Goal: Task Accomplishment & Management: Manage account settings

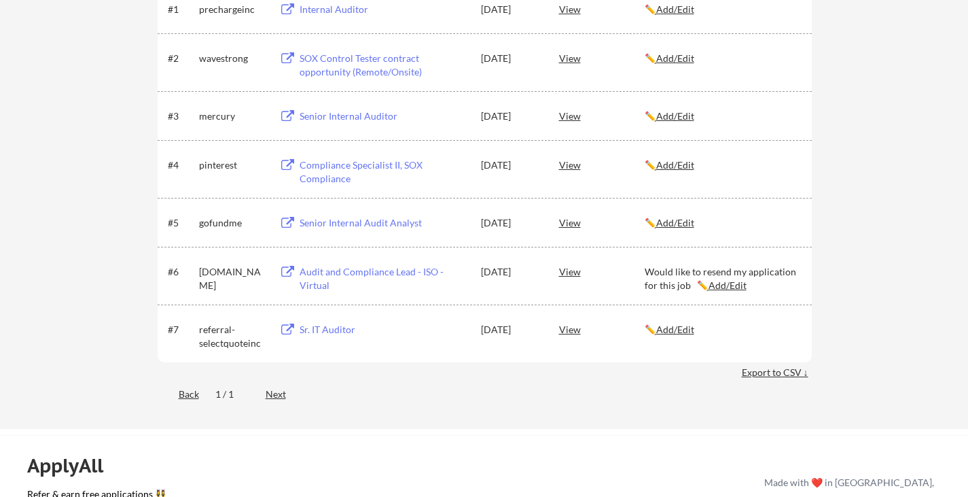
scroll to position [283, 0]
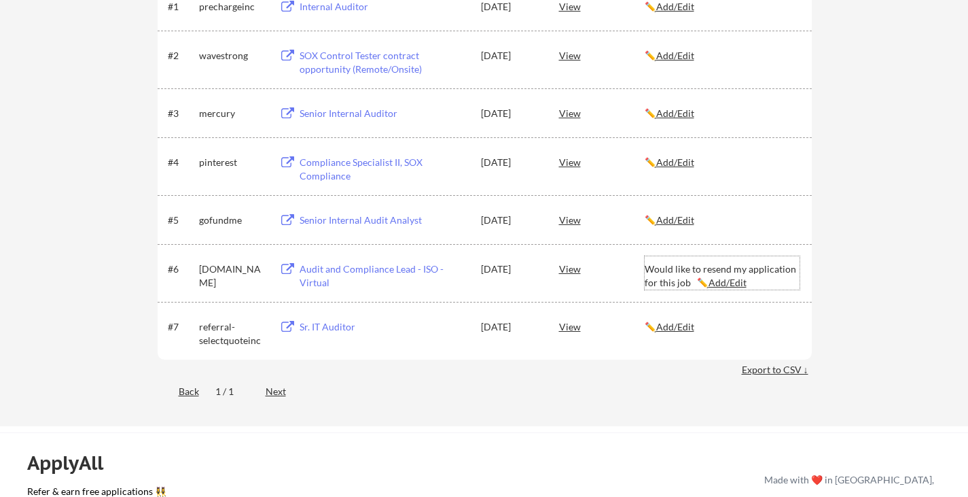
click at [728, 283] on u "Add/Edit" at bounding box center [728, 283] width 38 height 12
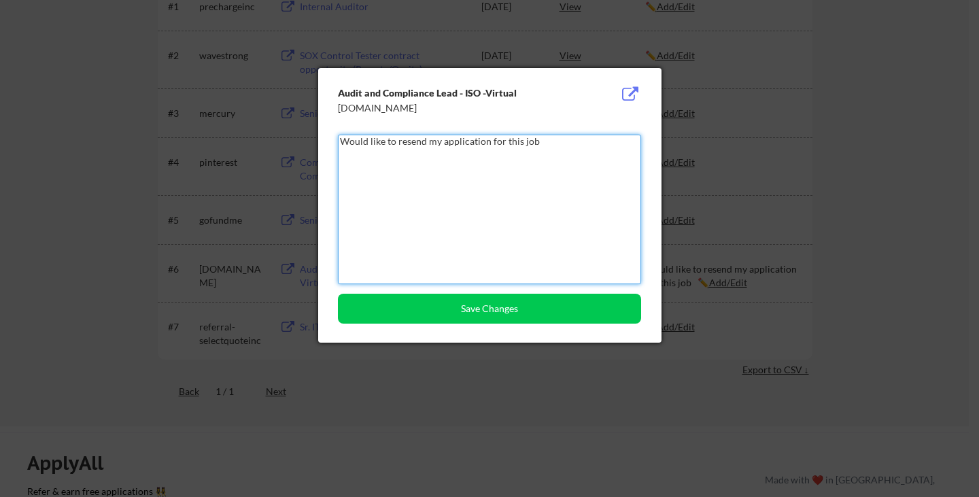
click at [424, 139] on textarea "Would like to resend my application for this job" at bounding box center [489, 210] width 303 height 150
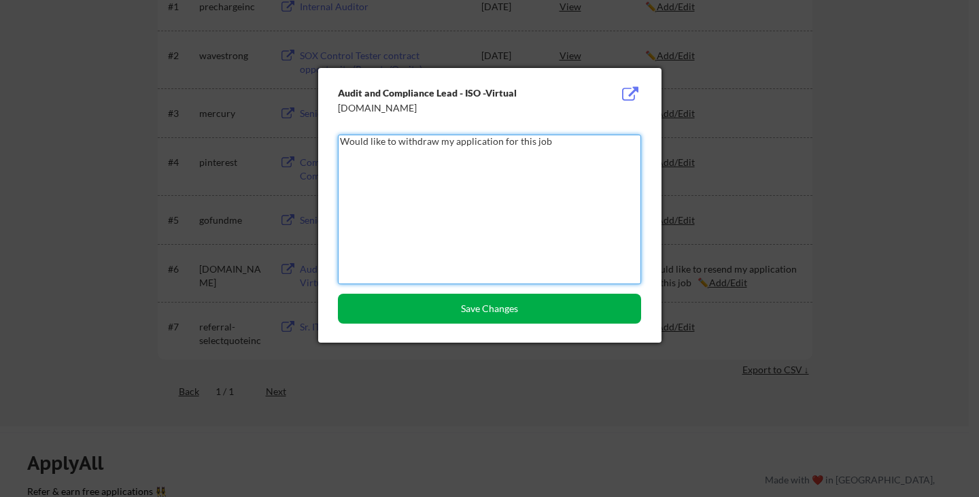
type textarea "Would like to withdraw my application for this job"
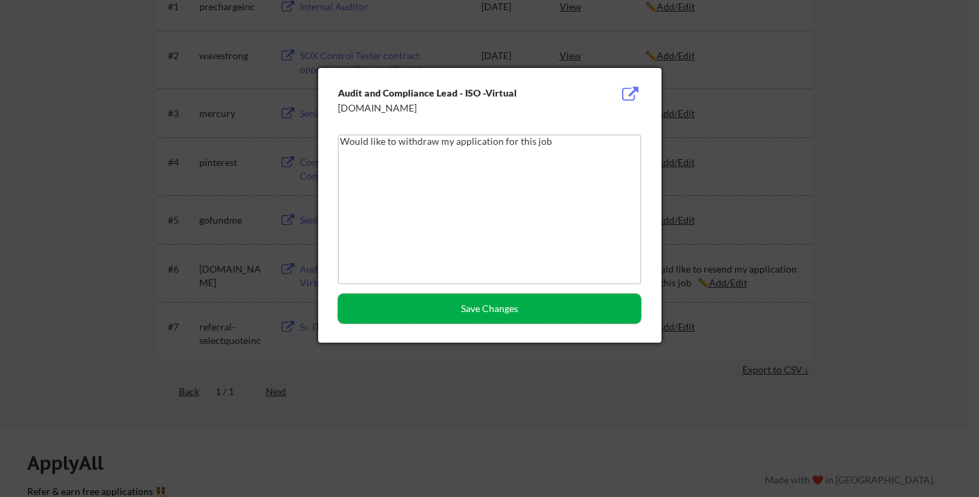
click at [469, 302] on button "Save Changes" at bounding box center [489, 309] width 303 height 30
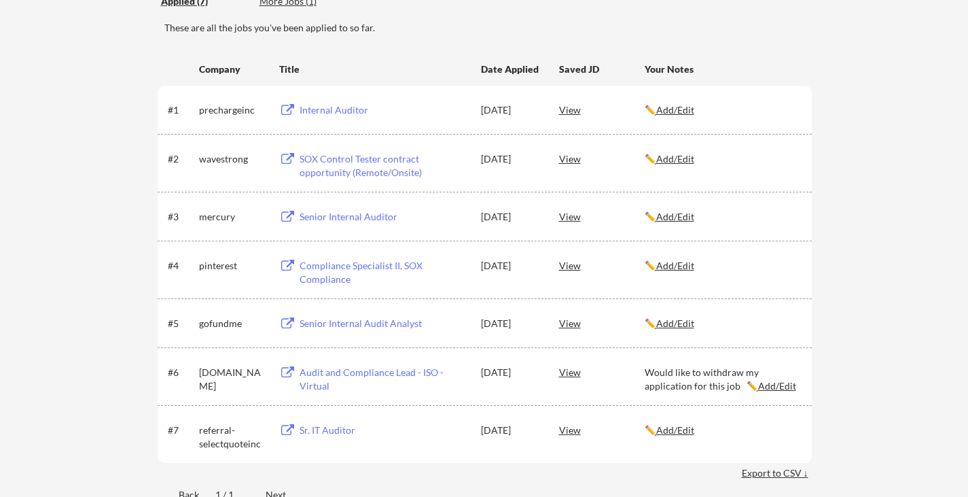
scroll to position [181, 0]
click at [848, 188] on div "← Back to Dashboard My Applications 0 applications sent Applied (7) More Jobs (…" at bounding box center [484, 200] width 968 height 655
click at [341, 103] on div "Internal Auditor" at bounding box center [384, 109] width 169 height 14
click at [381, 159] on div "SOX Control Tester contract opportunity (Remote/Onsite)" at bounding box center [384, 164] width 169 height 27
click at [391, 215] on div "Senior Internal Auditor" at bounding box center [384, 216] width 169 height 14
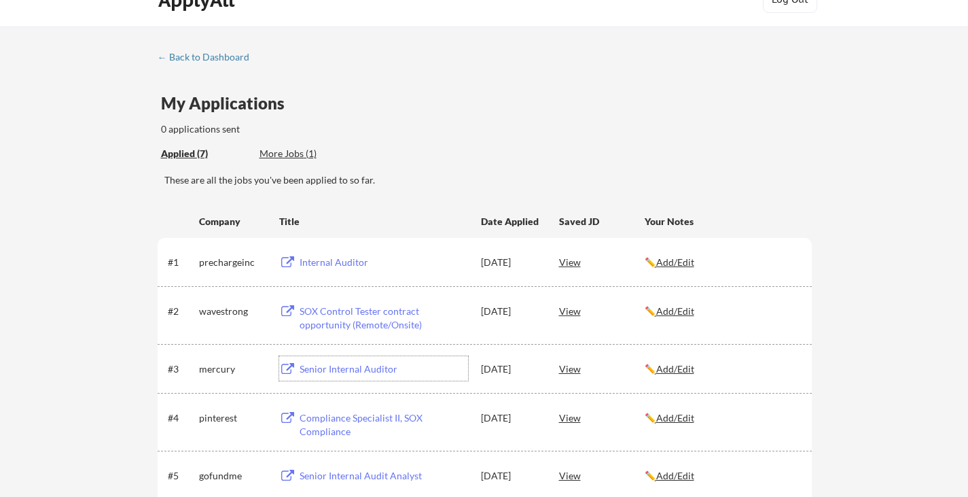
scroll to position [27, 0]
click at [273, 154] on div "More Jobs (1)" at bounding box center [310, 154] width 100 height 14
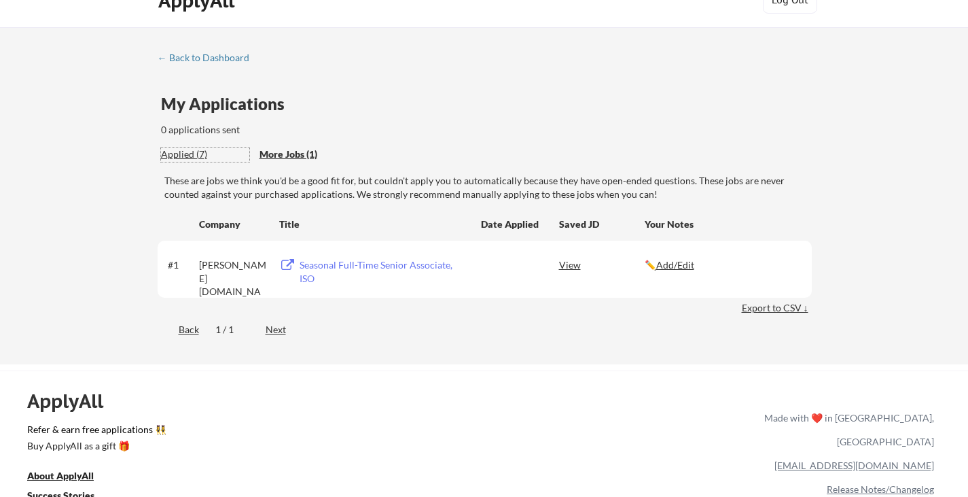
click at [192, 155] on div "Applied (7)" at bounding box center [205, 154] width 88 height 14
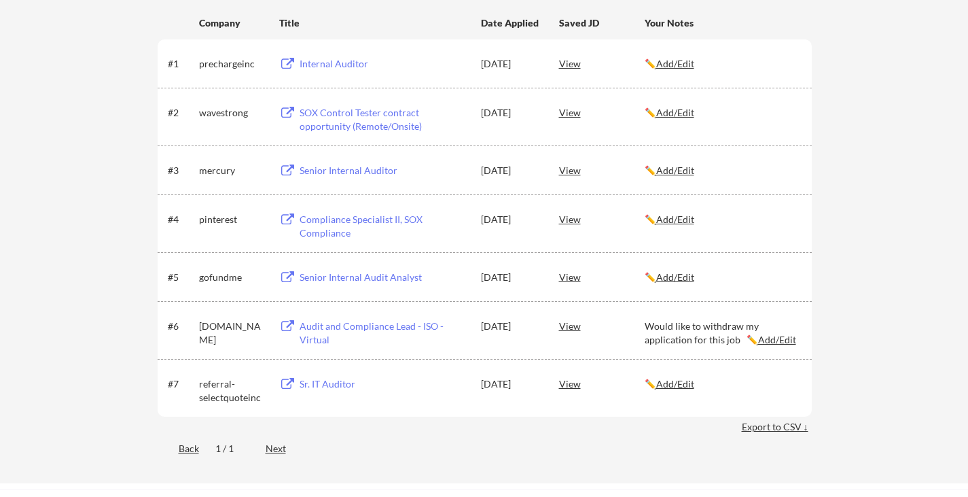
scroll to position [224, 0]
click at [379, 176] on div "Senior Internal Auditor" at bounding box center [384, 173] width 169 height 14
click at [394, 214] on div "Compliance Specialist II, SOX Compliance" at bounding box center [382, 225] width 172 height 33
click at [388, 285] on div "Senior Internal Audit Analyst" at bounding box center [384, 280] width 169 height 14
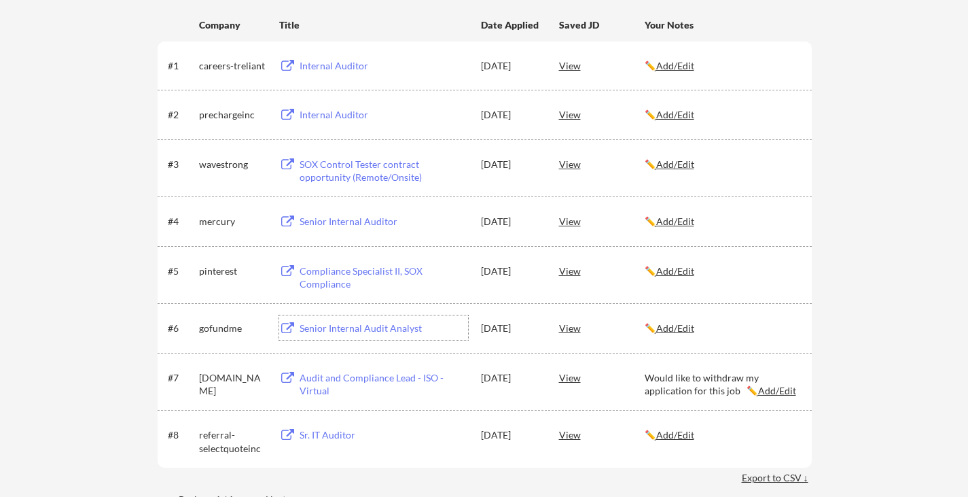
click at [392, 330] on div "Senior Internal Audit Analyst" at bounding box center [384, 328] width 169 height 14
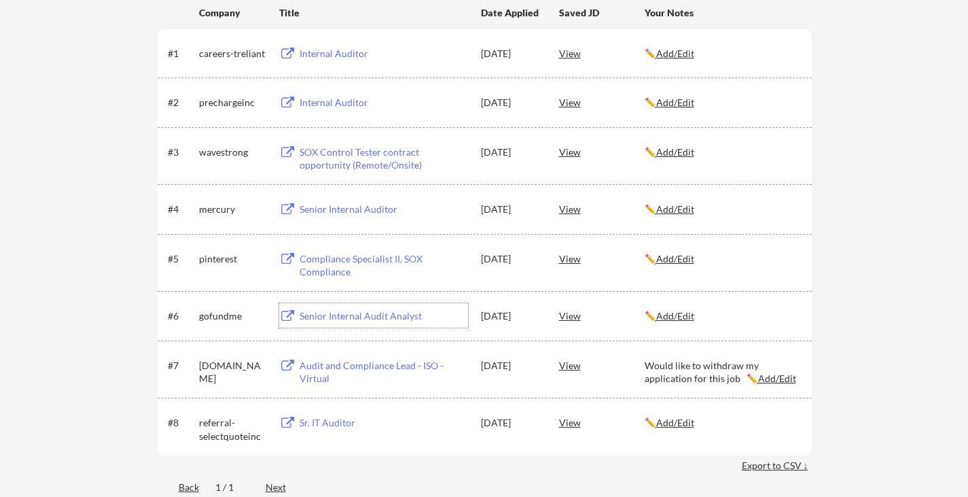
scroll to position [238, 0]
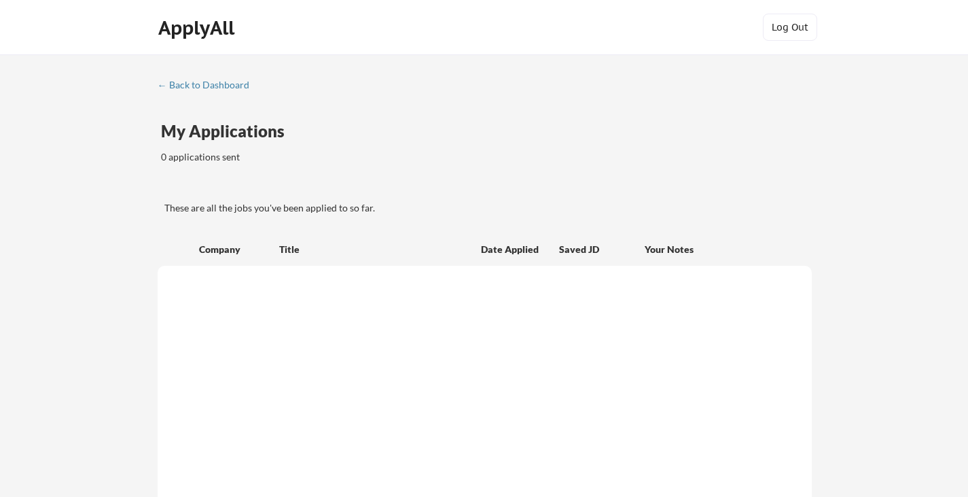
scroll to position [238, 0]
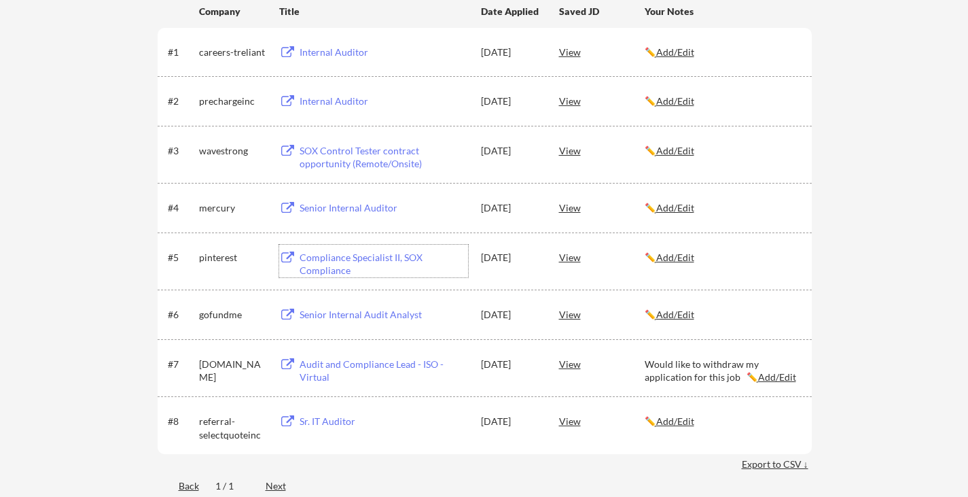
click at [405, 266] on div "Compliance Specialist II, SOX Compliance" at bounding box center [384, 264] width 169 height 27
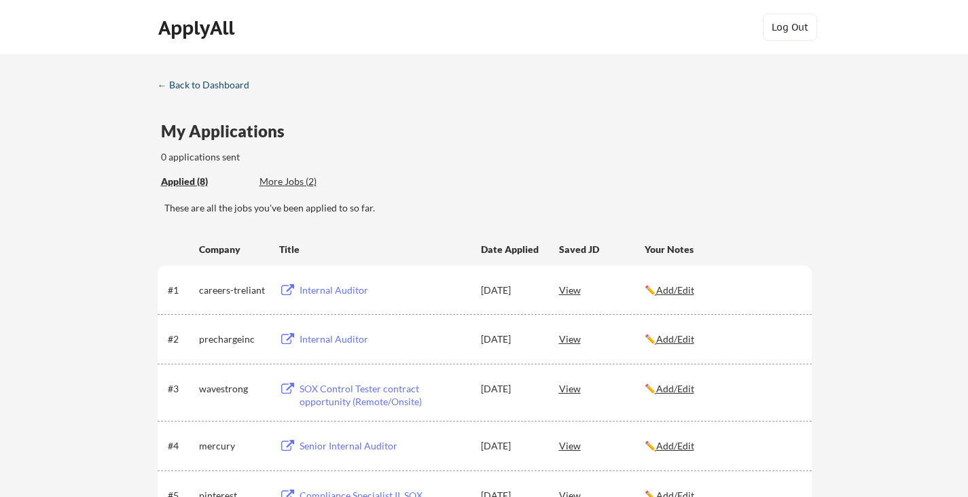
click at [183, 82] on div "← Back to Dashboard" at bounding box center [209, 85] width 102 height 10
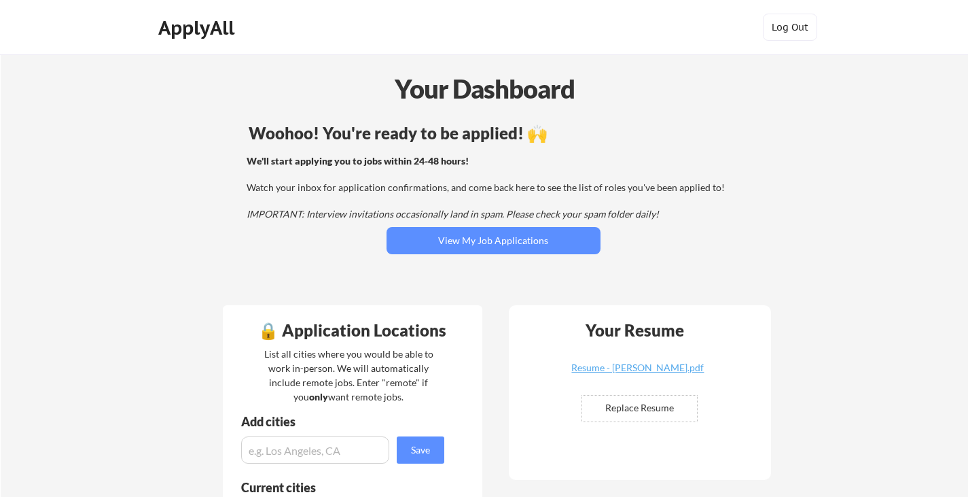
click at [196, 29] on div "ApplyAll" at bounding box center [198, 27] width 80 height 23
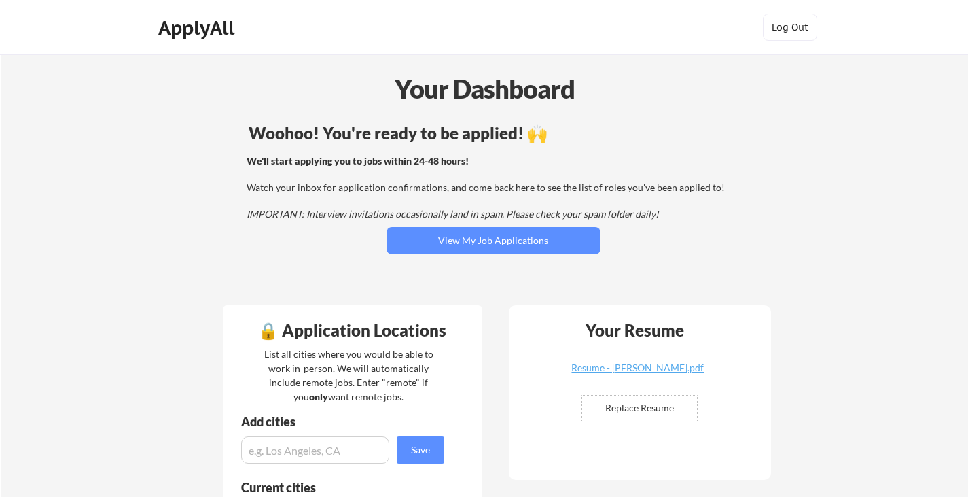
click at [196, 29] on div "ApplyAll" at bounding box center [198, 27] width 80 height 23
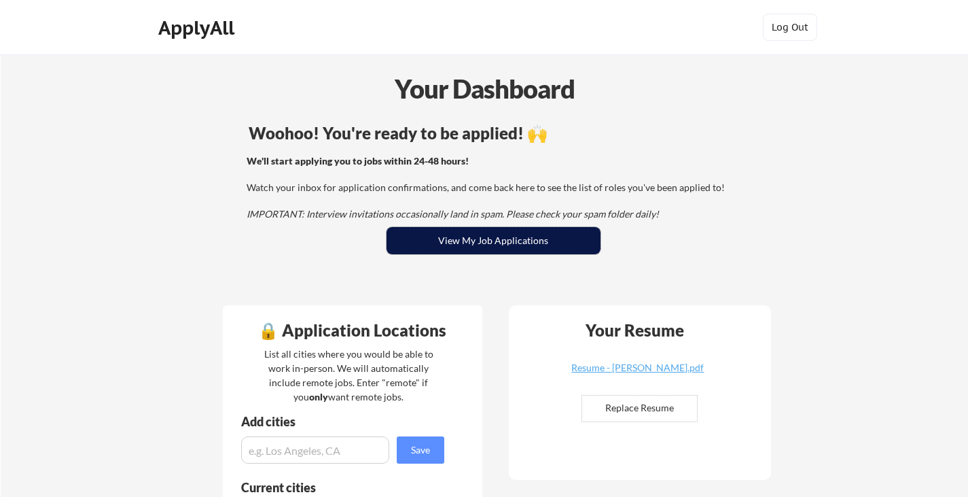
click at [430, 251] on button "View My Job Applications" at bounding box center [494, 240] width 214 height 27
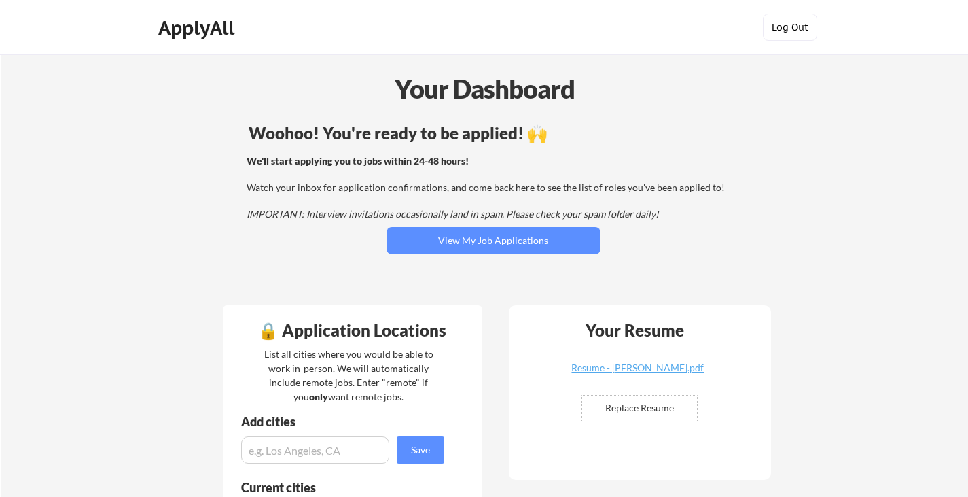
click at [787, 31] on button "Log Out" at bounding box center [790, 27] width 54 height 27
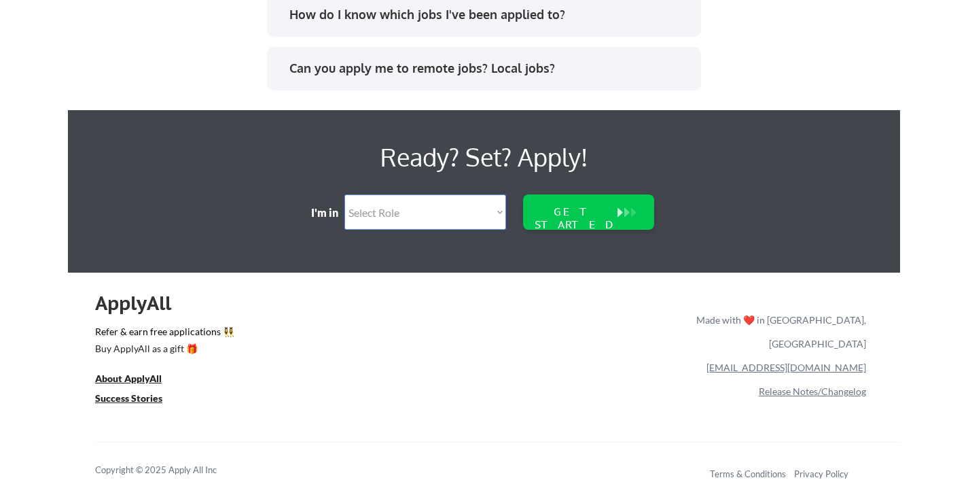
scroll to position [2896, 0]
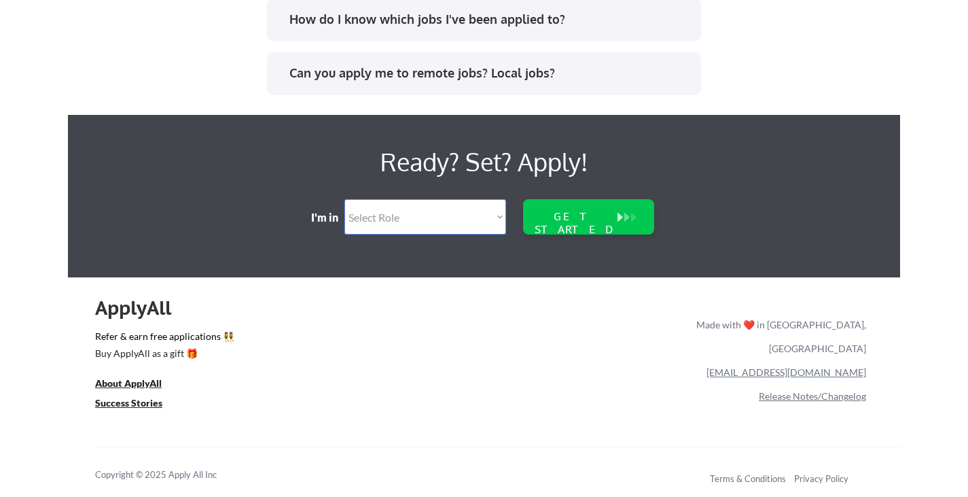
click at [792, 390] on link "Release Notes/Changelog" at bounding box center [812, 396] width 107 height 12
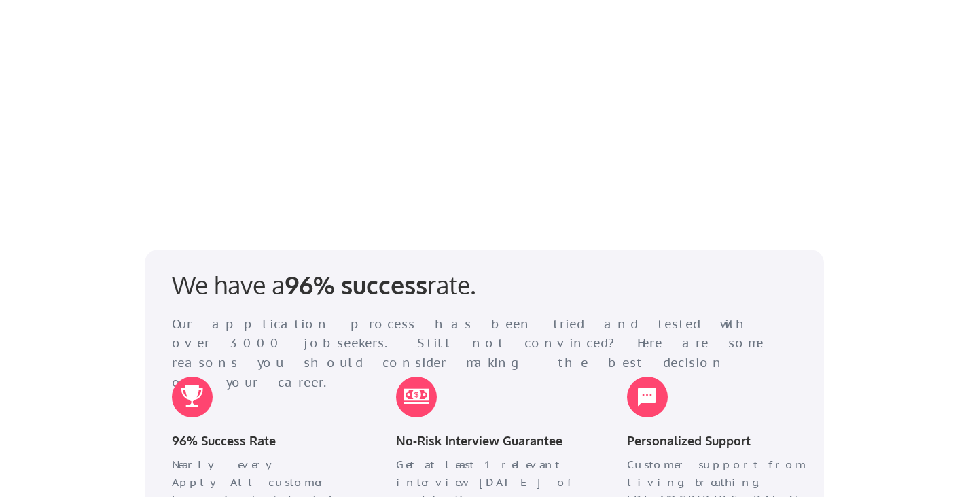
scroll to position [1490, 0]
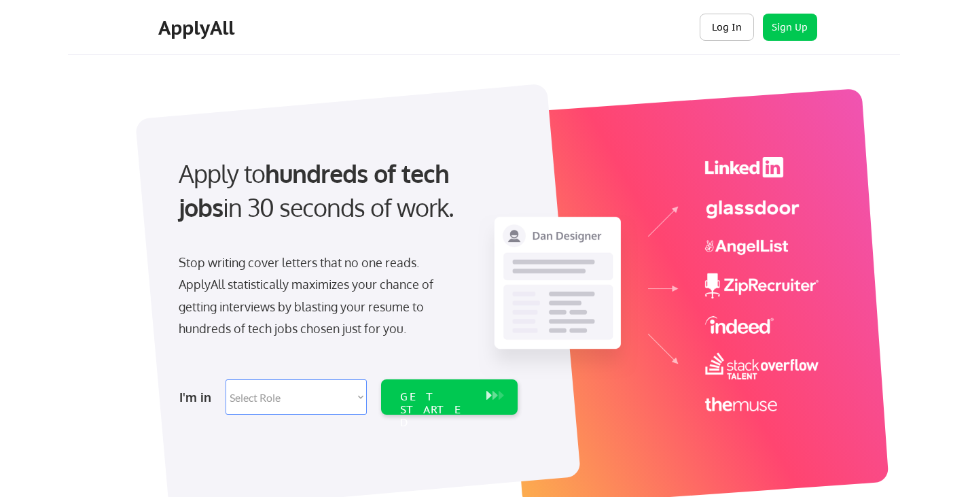
drag, startPoint x: 748, startPoint y: 42, endPoint x: 734, endPoint y: 36, distance: 14.9
click at [734, 36] on div "Log In Sign Up Log Out" at bounding box center [759, 28] width 130 height 29
click at [734, 36] on button "Log In" at bounding box center [727, 27] width 54 height 27
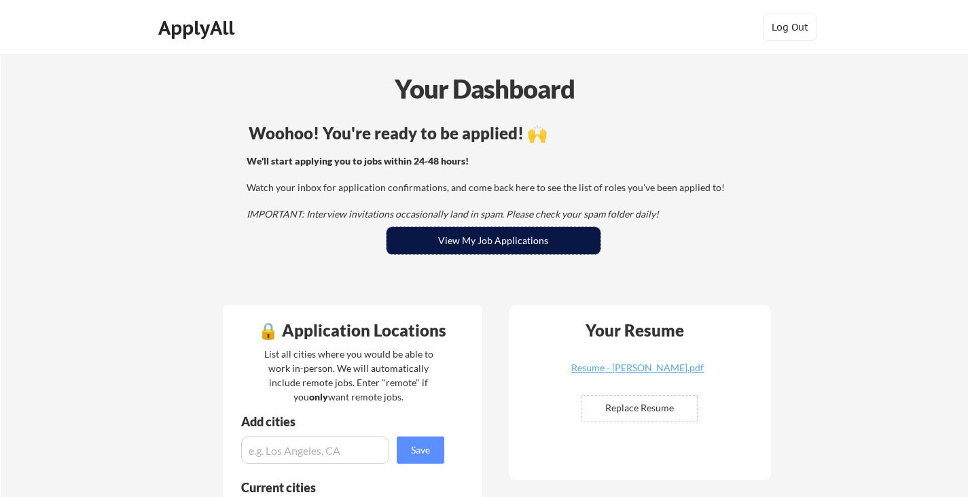
click at [453, 241] on button "View My Job Applications" at bounding box center [494, 240] width 214 height 27
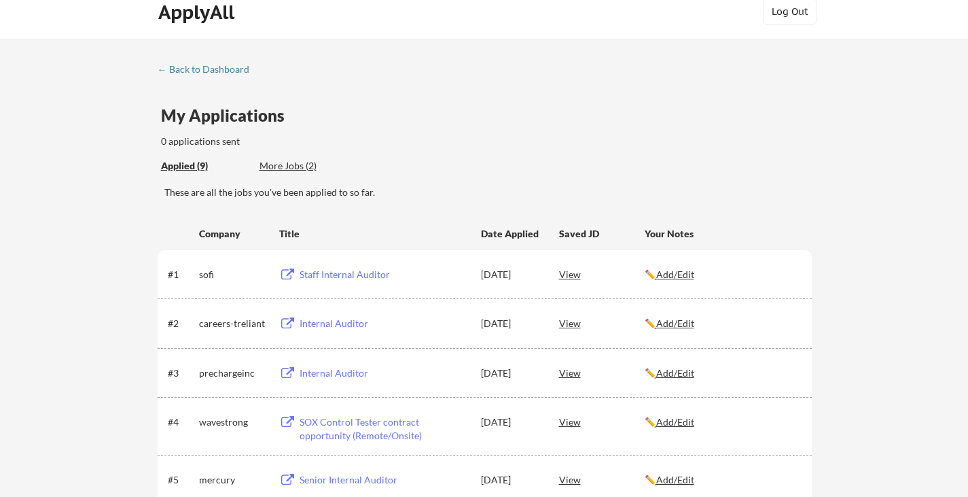
scroll to position [13, 0]
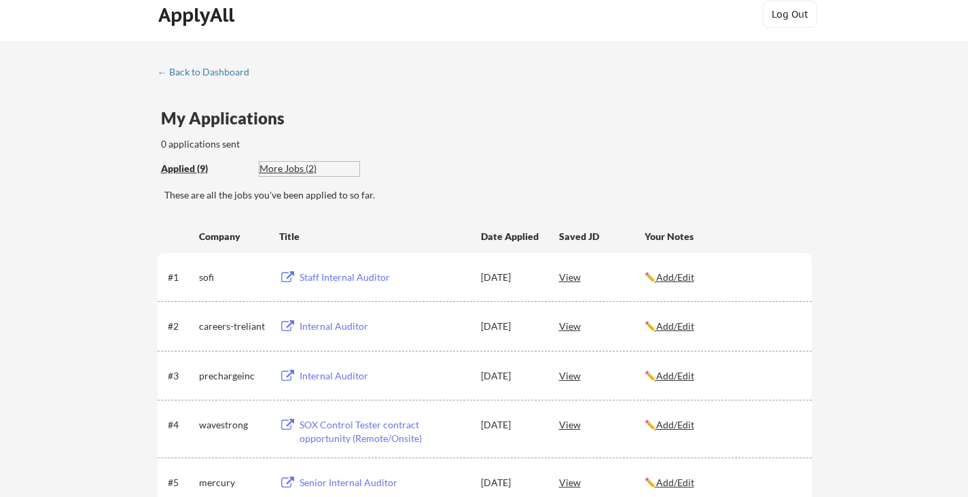
click at [304, 167] on div "More Jobs (2)" at bounding box center [310, 169] width 100 height 14
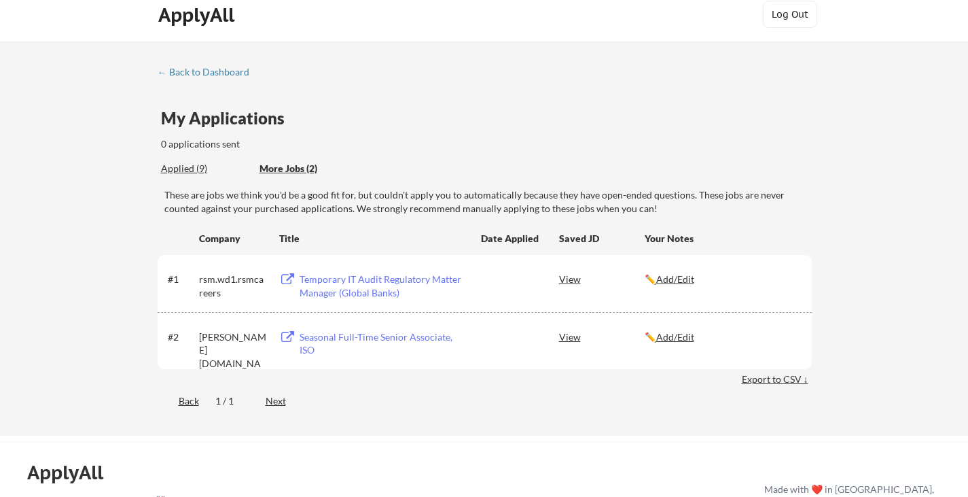
scroll to position [0, 0]
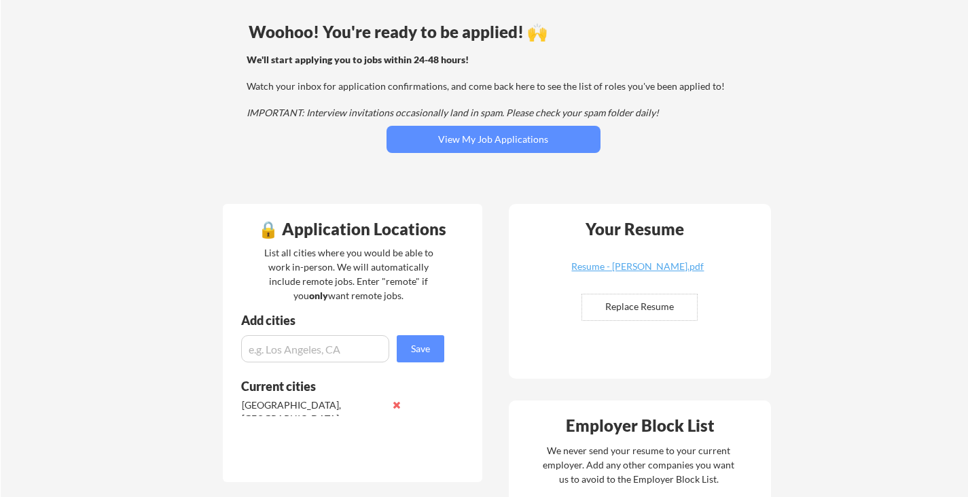
scroll to position [104, 0]
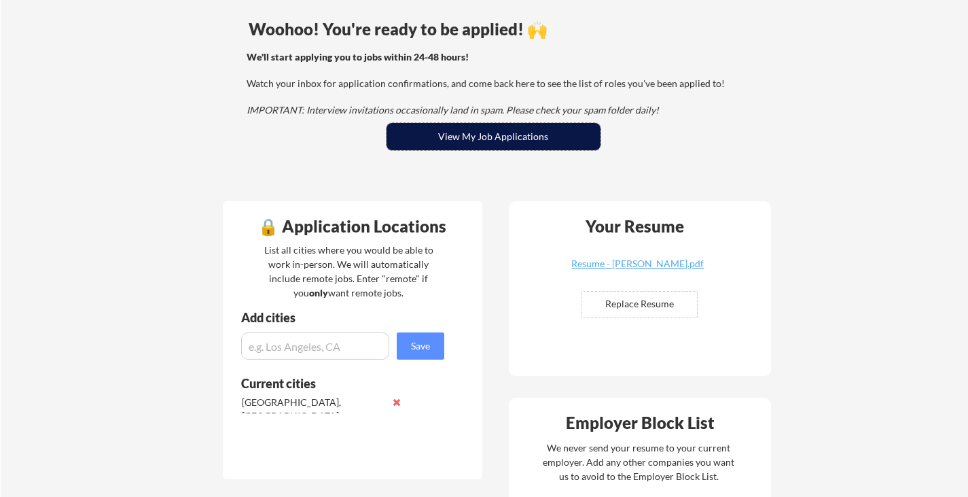
click at [438, 130] on button "View My Job Applications" at bounding box center [494, 136] width 214 height 27
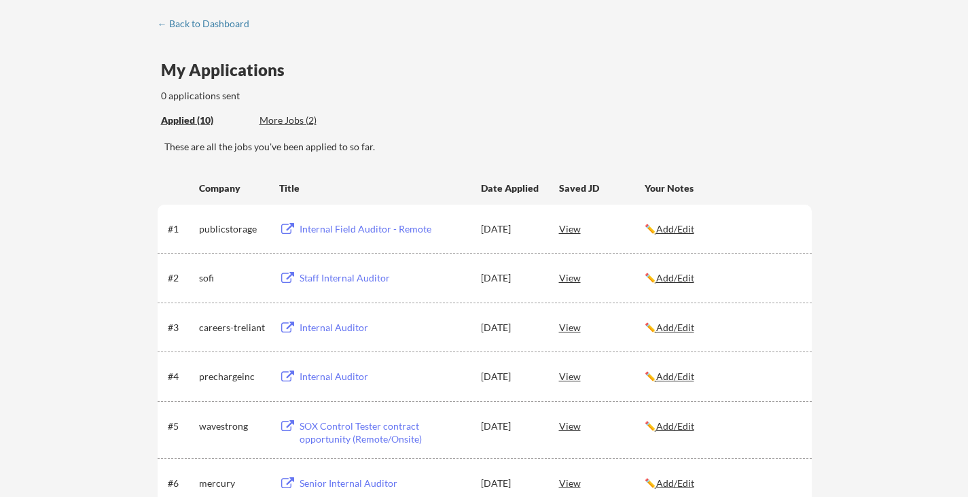
scroll to position [54, 0]
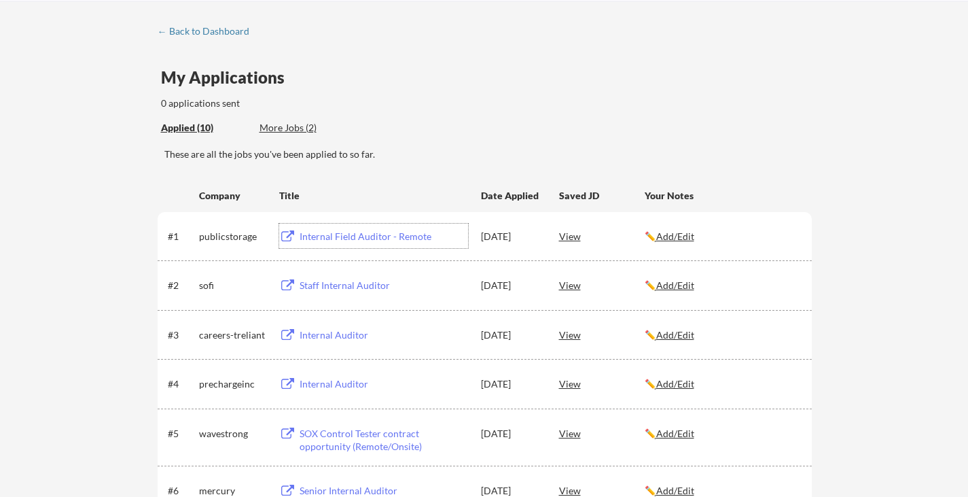
click at [342, 236] on div "Internal Field Auditor - Remote" at bounding box center [384, 237] width 169 height 14
click at [317, 277] on div "Staff Internal Auditor" at bounding box center [382, 285] width 172 height 24
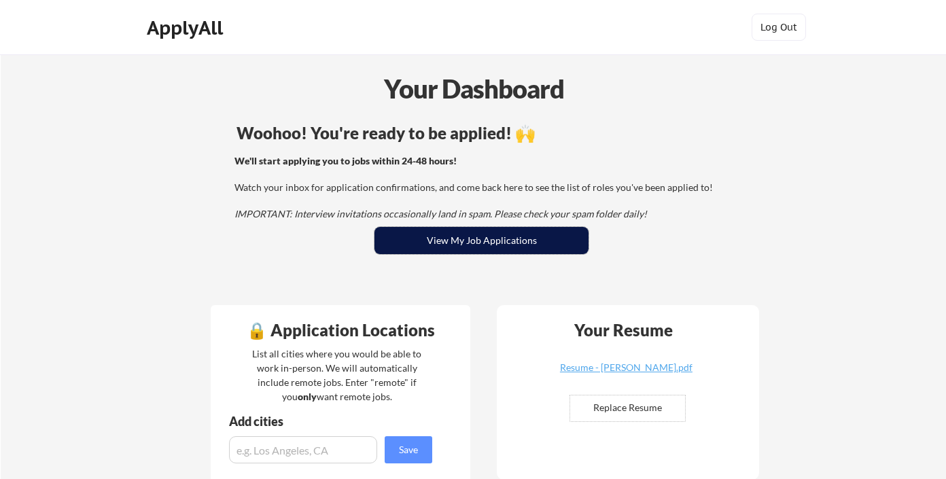
click at [559, 241] on button "View My Job Applications" at bounding box center [481, 240] width 214 height 27
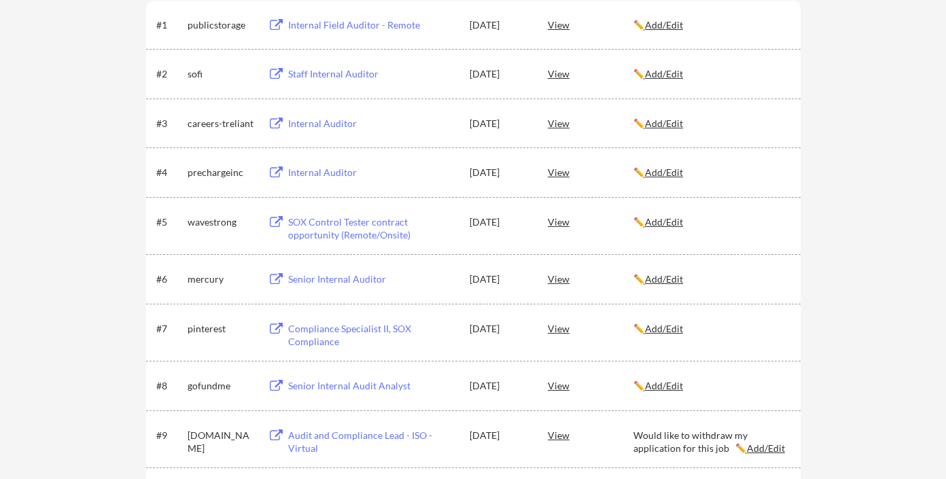
scroll to position [264, 0]
click at [784, 114] on div "✏️ Add/Edit" at bounding box center [710, 123] width 155 height 24
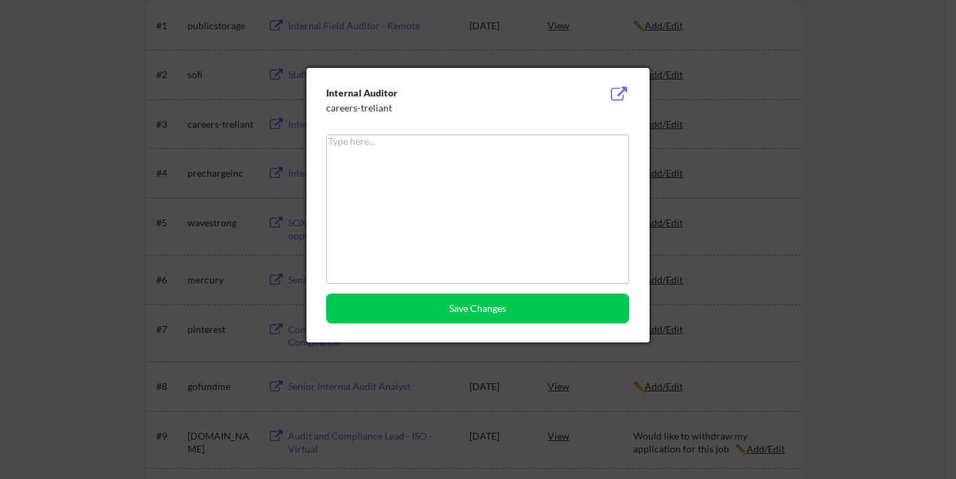
click at [815, 211] on div at bounding box center [478, 239] width 956 height 479
